Goal: Navigation & Orientation: Find specific page/section

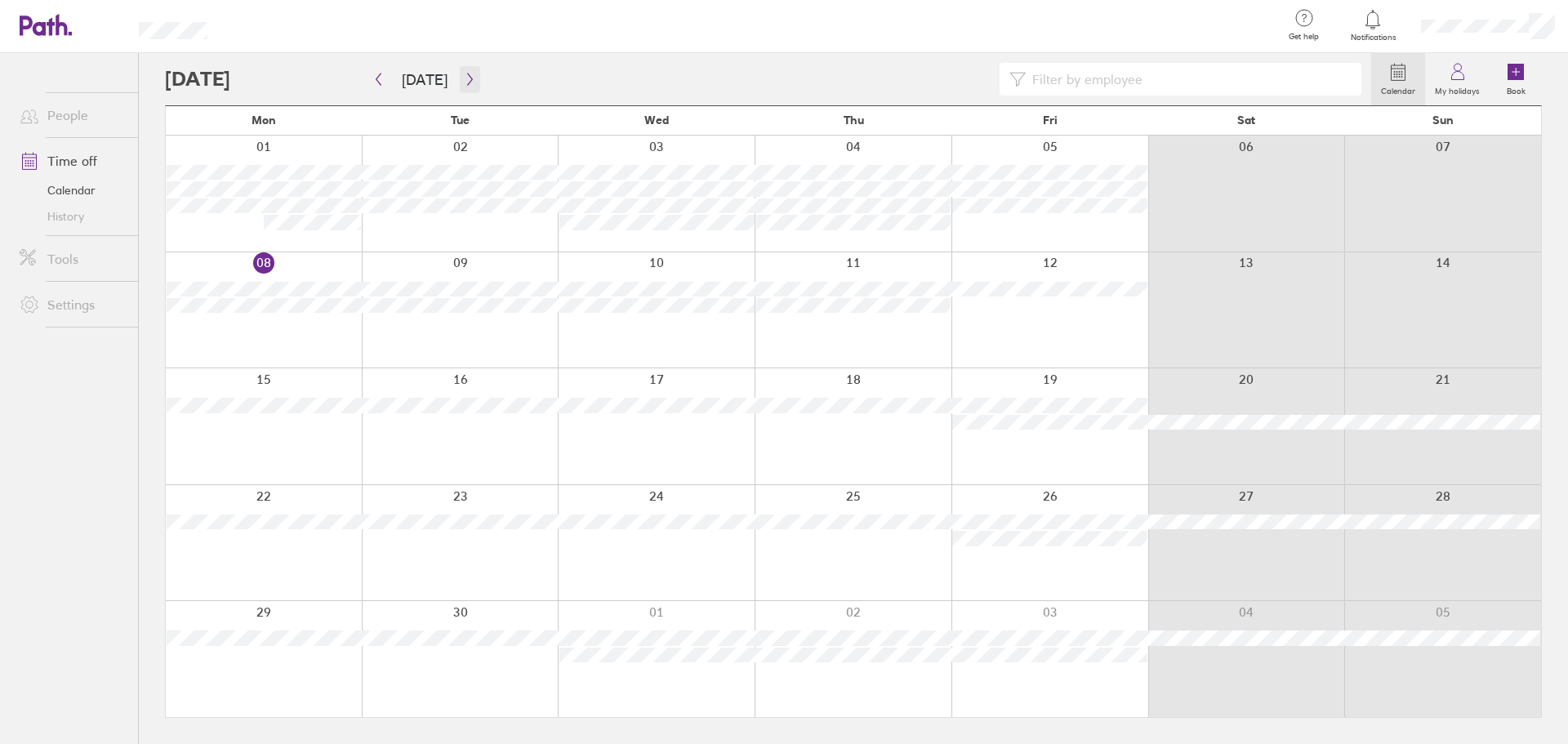
click at [464, 81] on icon "button" at bounding box center [470, 79] width 13 height 13
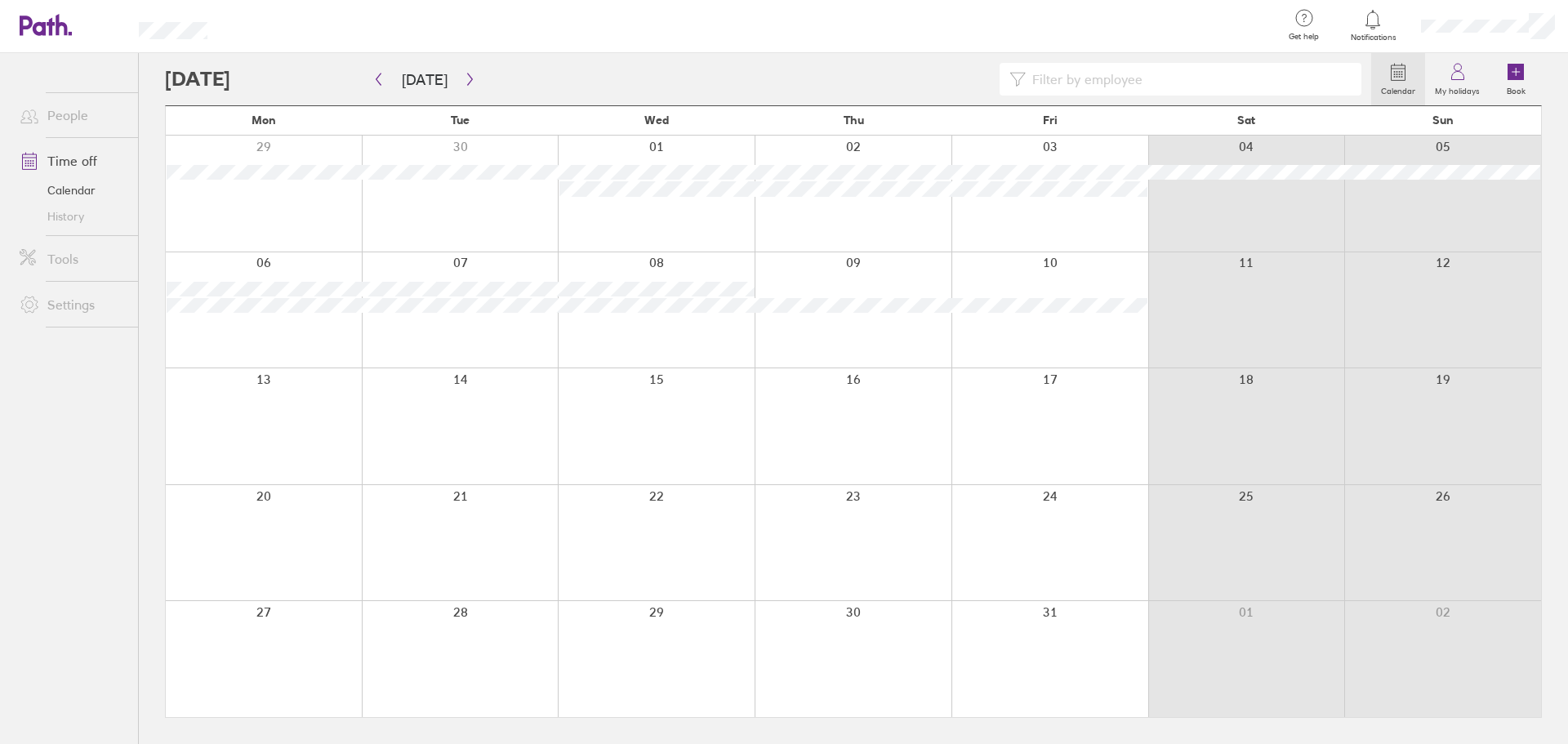
click at [908, 30] on div at bounding box center [751, 26] width 1035 height 53
click at [448, 75] on button "[DATE]" at bounding box center [425, 80] width 72 height 27
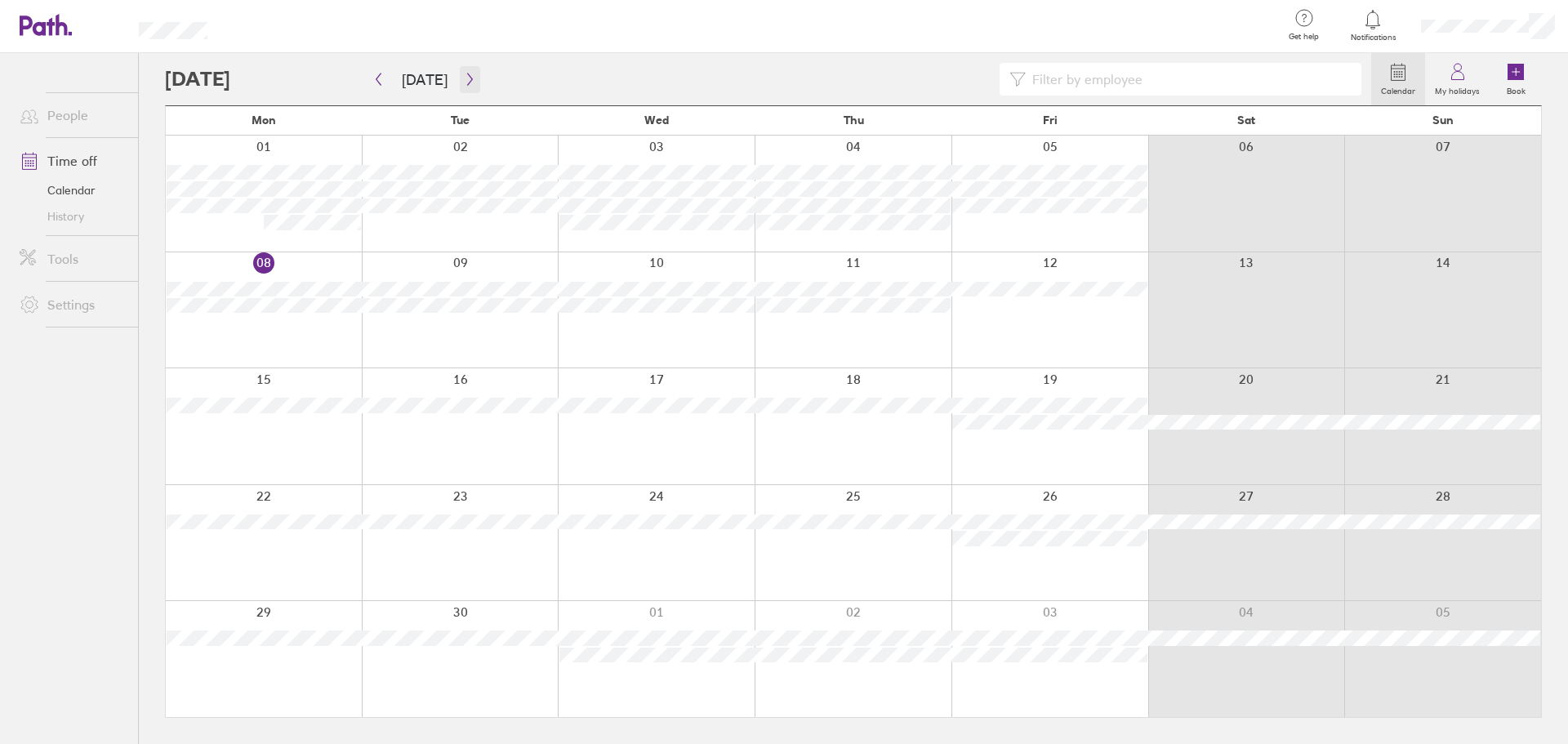
click at [462, 85] on button "button" at bounding box center [470, 80] width 20 height 27
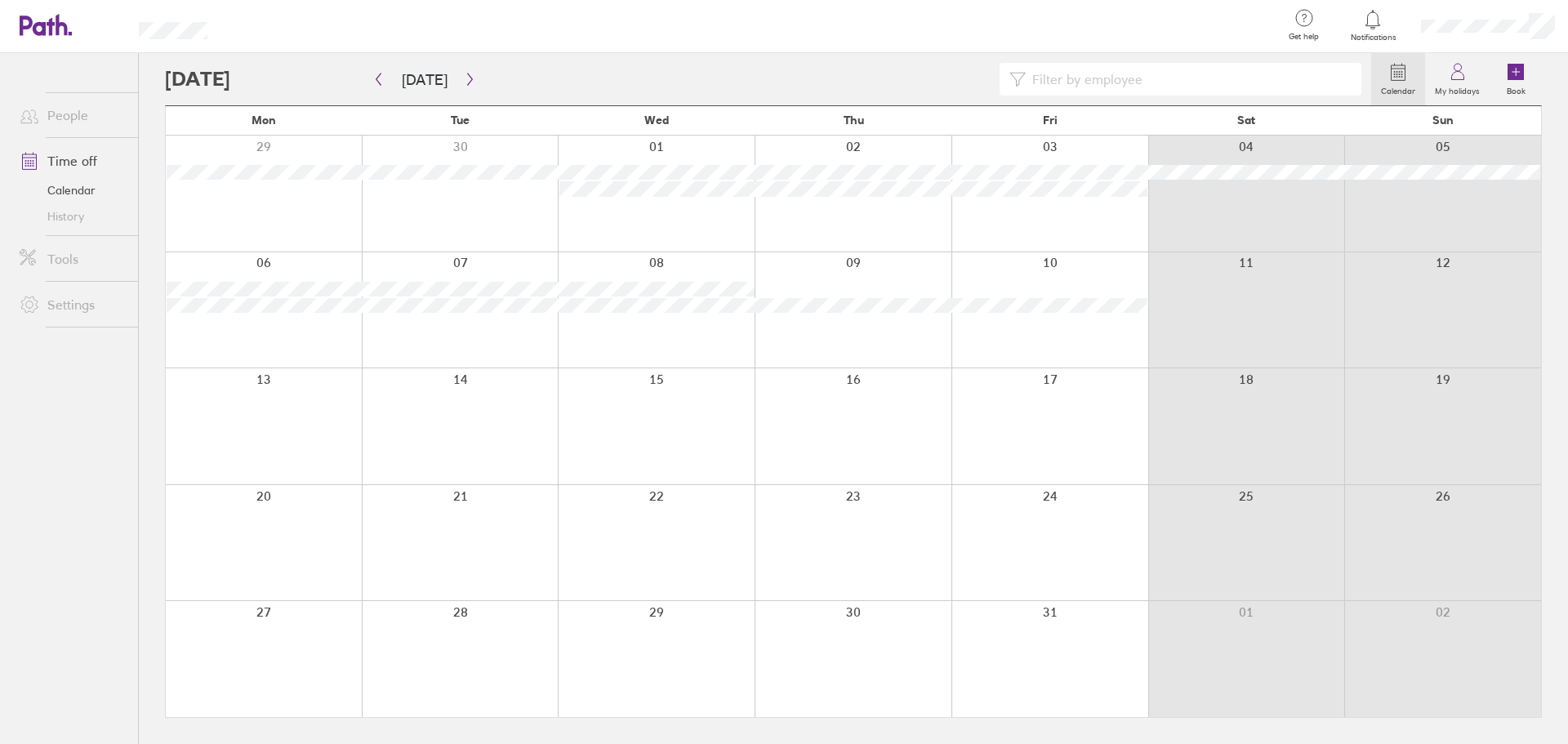
click at [972, 26] on div at bounding box center [751, 26] width 1035 height 53
click at [465, 80] on icon "button" at bounding box center [470, 79] width 13 height 13
click at [941, 70] on div at bounding box center [768, 80] width 1206 height 33
click at [474, 78] on button "button" at bounding box center [470, 80] width 20 height 27
click at [391, 85] on button "[DATE]" at bounding box center [425, 80] width 72 height 27
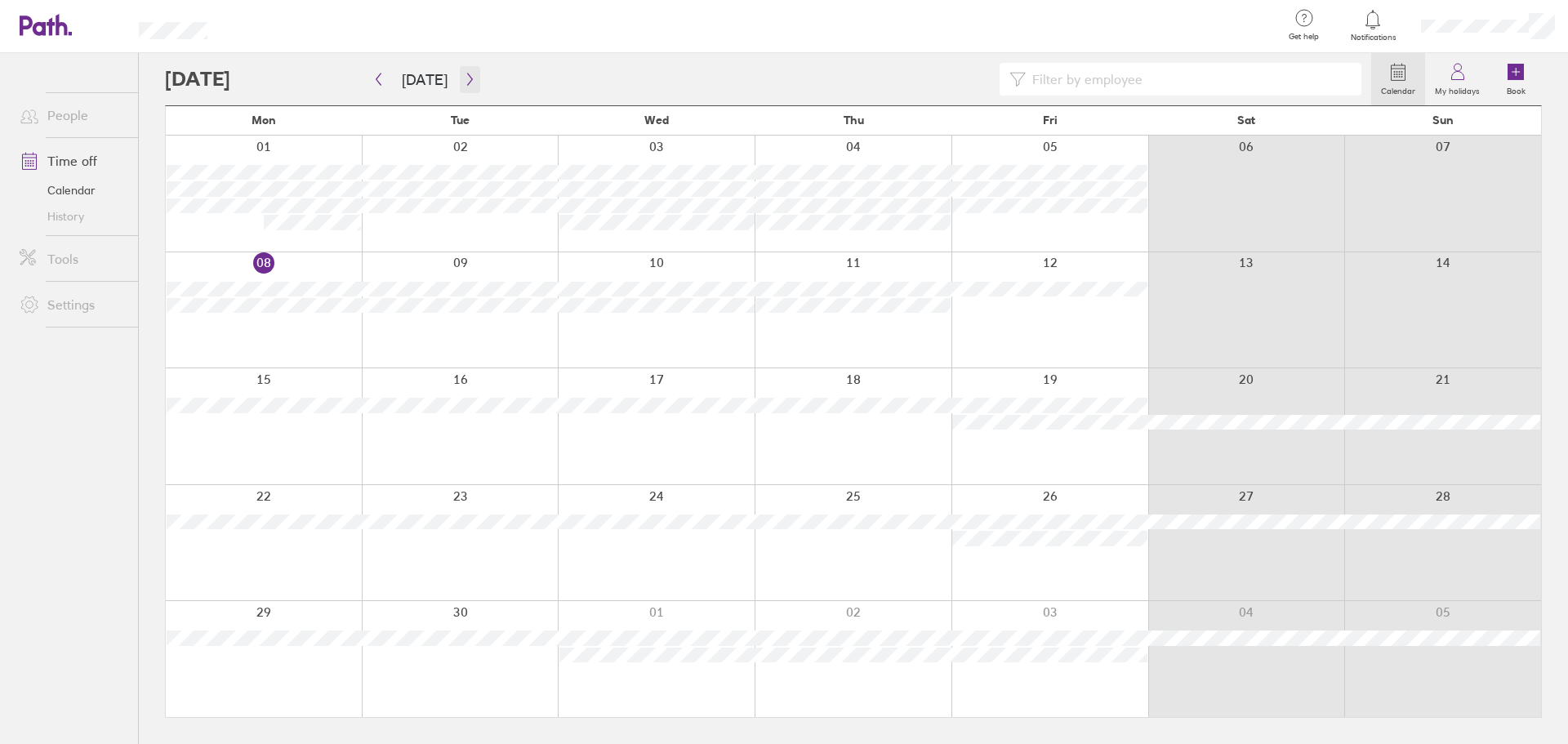
click at [464, 76] on icon "button" at bounding box center [470, 79] width 13 height 13
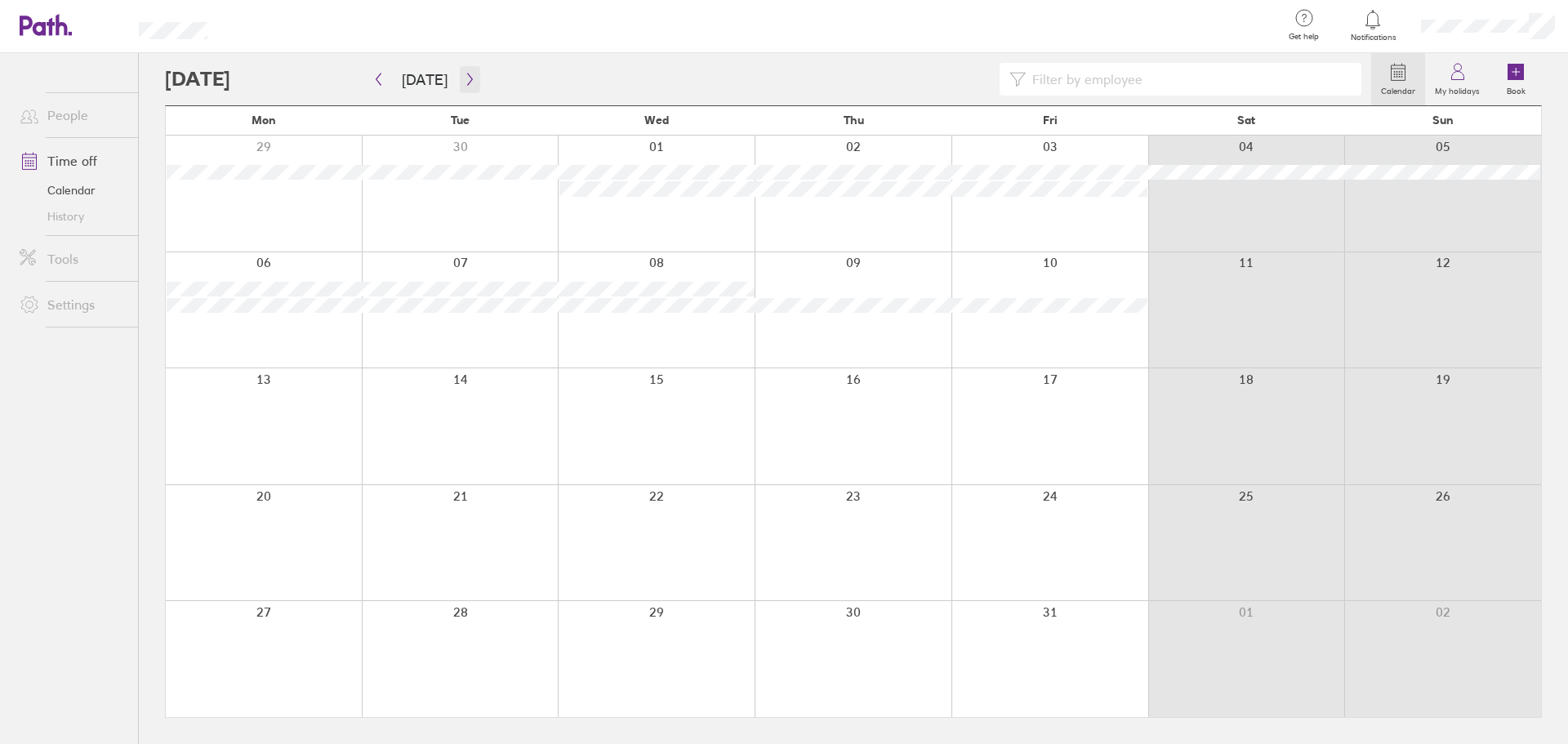
click at [468, 78] on icon "button" at bounding box center [470, 79] width 13 height 13
click at [464, 78] on icon "button" at bounding box center [470, 79] width 13 height 13
